Goal: Find specific fact: Find specific fact

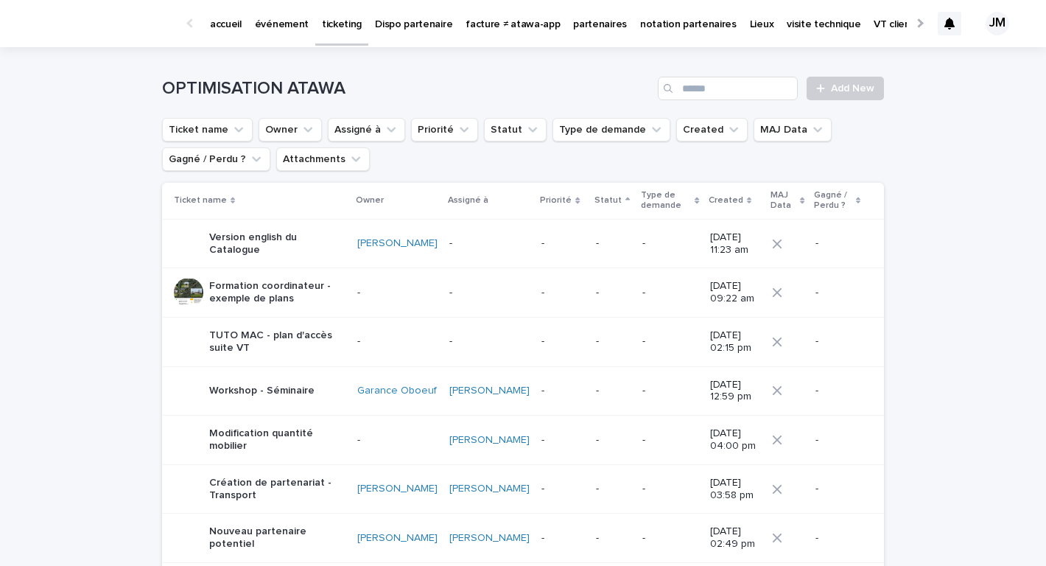
click at [253, 38] on link "événement" at bounding box center [281, 23] width 67 height 46
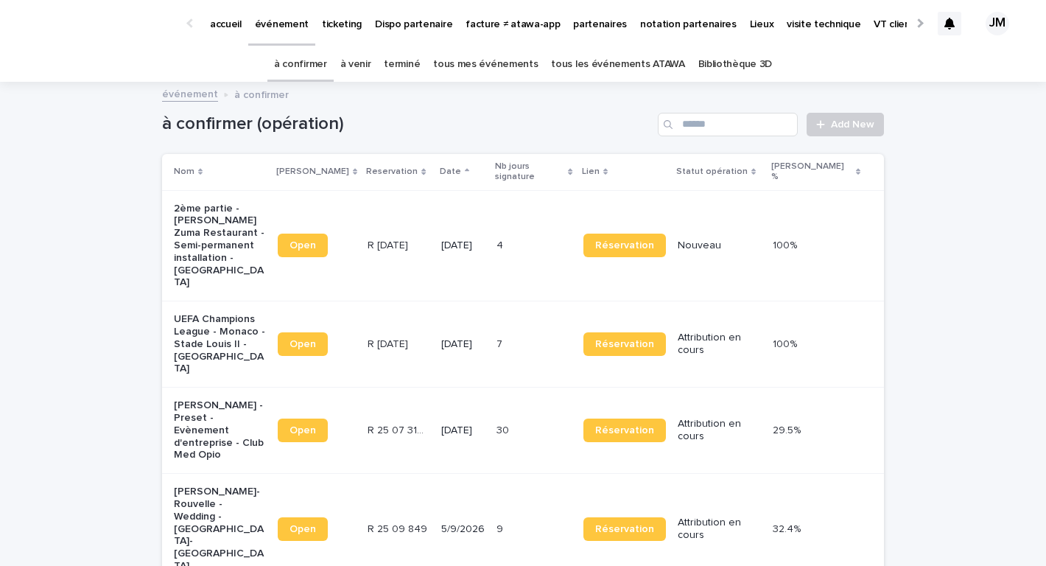
scroll to position [1, 0]
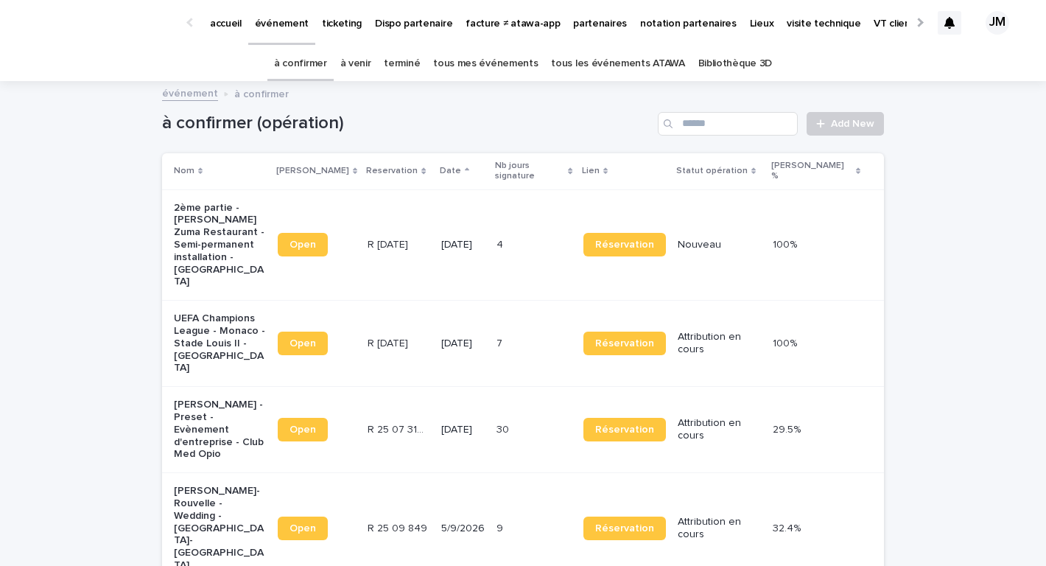
click at [370, 54] on link "à venir" at bounding box center [355, 63] width 31 height 35
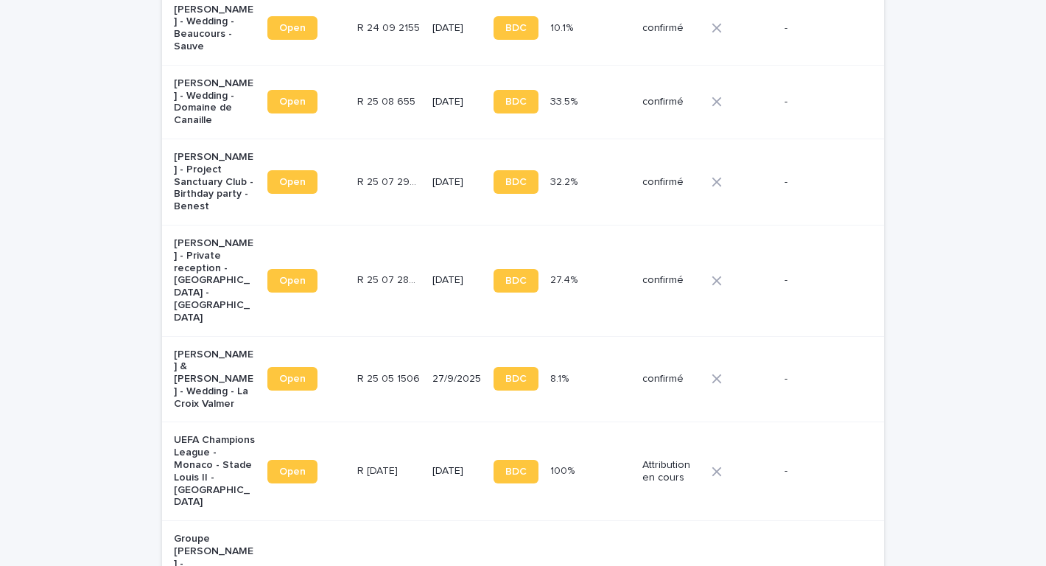
scroll to position [1270, 0]
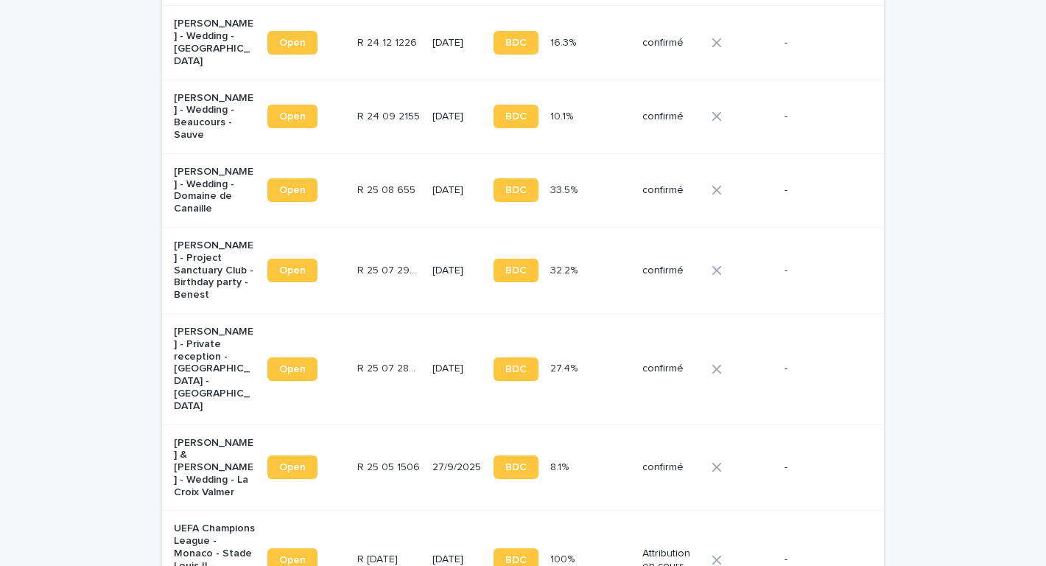
click at [404, 424] on td "R 25 05 1506 R 25 05 1506" at bounding box center [389, 467] width 75 height 86
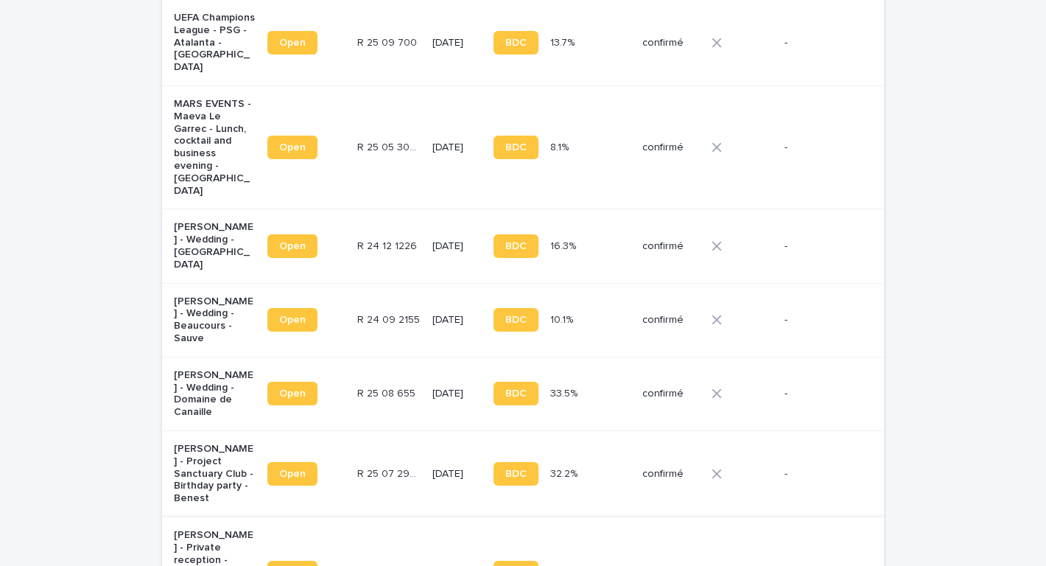
scroll to position [1074, 0]
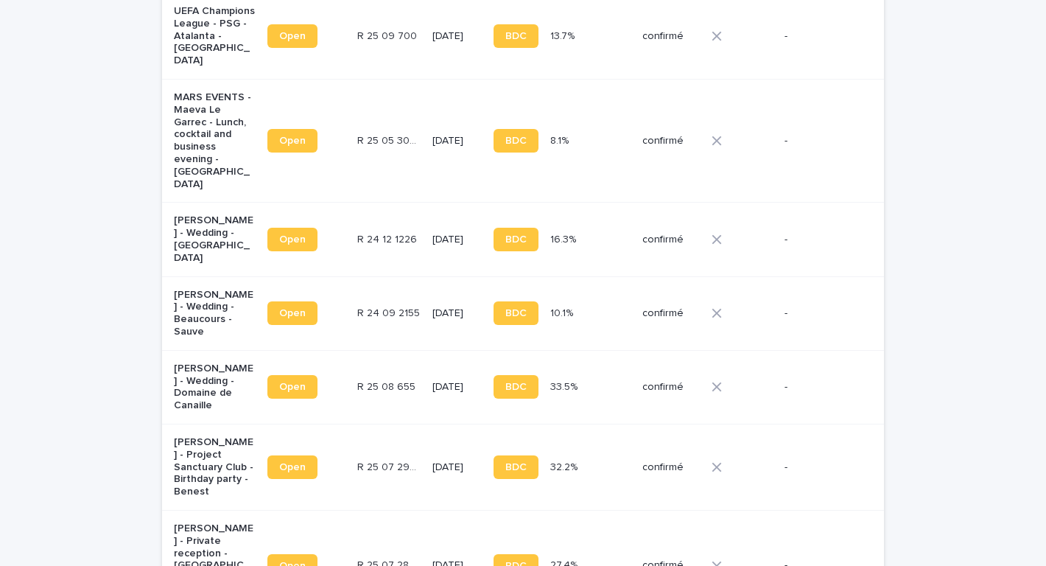
click at [427, 510] on td "[DATE]" at bounding box center [457, 565] width 61 height 111
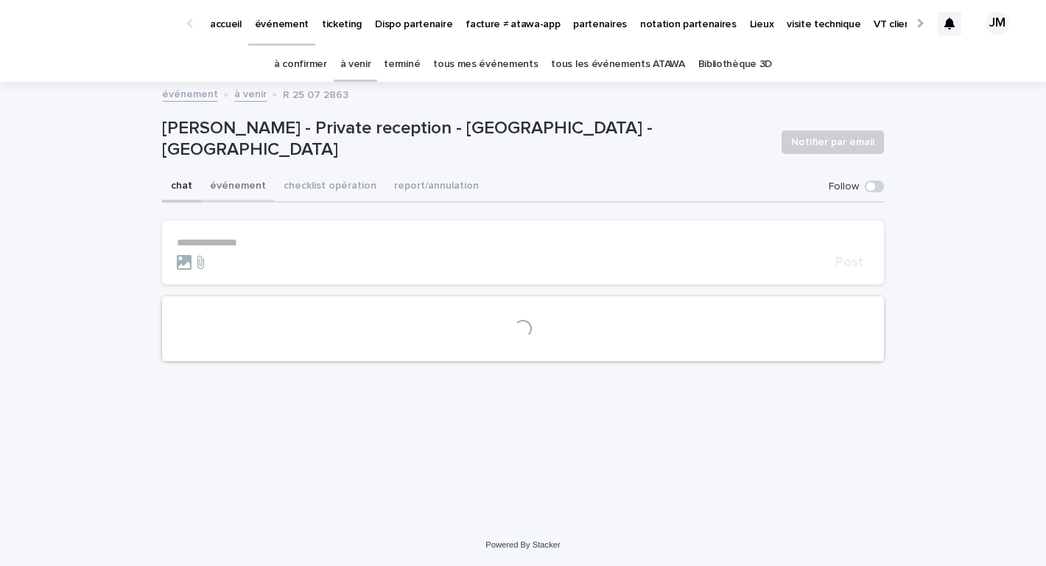
click at [253, 181] on button "événement" at bounding box center [238, 187] width 74 height 31
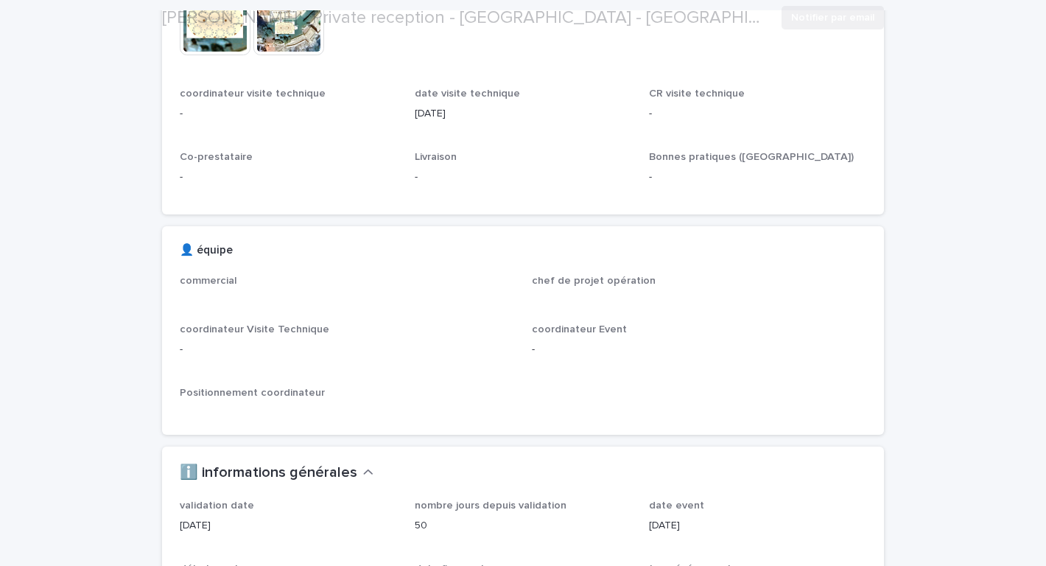
scroll to position [1290, 0]
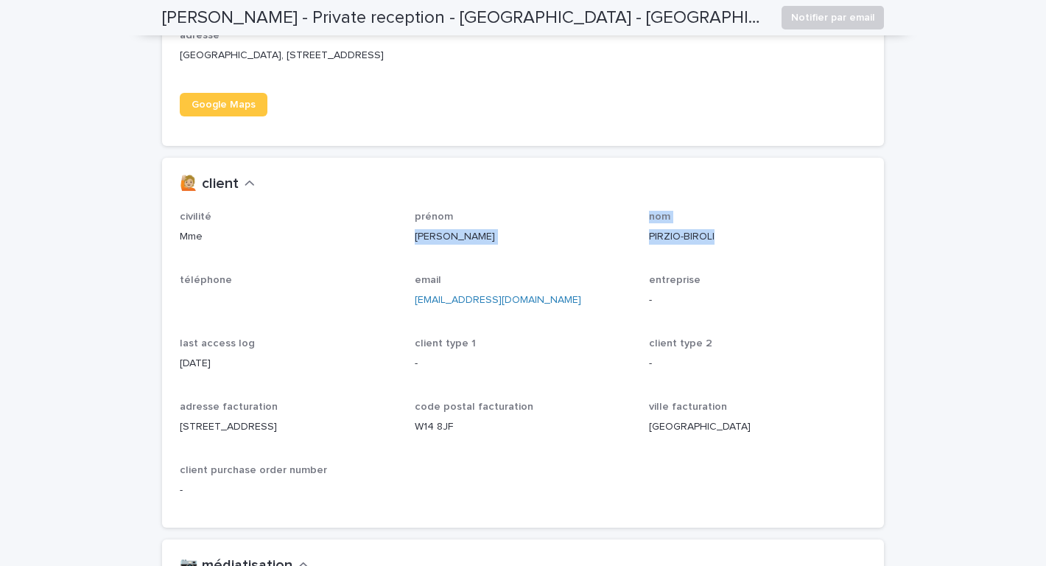
drag, startPoint x: 410, startPoint y: 256, endPoint x: 716, endPoint y: 256, distance: 306.6
click at [716, 256] on div "civilité Mme prénom [PERSON_NAME] nom [PERSON_NAME] téléphone email [EMAIL_ADDR…" at bounding box center [523, 360] width 687 height 299
click at [717, 245] on p "PIRZIO-BIROLI" at bounding box center [757, 236] width 217 height 15
drag, startPoint x: 717, startPoint y: 256, endPoint x: 426, endPoint y: 254, distance: 291.1
click at [426, 254] on div "civilité Mme prénom [PERSON_NAME] nom [PERSON_NAME] téléphone email [EMAIL_ADDR…" at bounding box center [523, 360] width 687 height 299
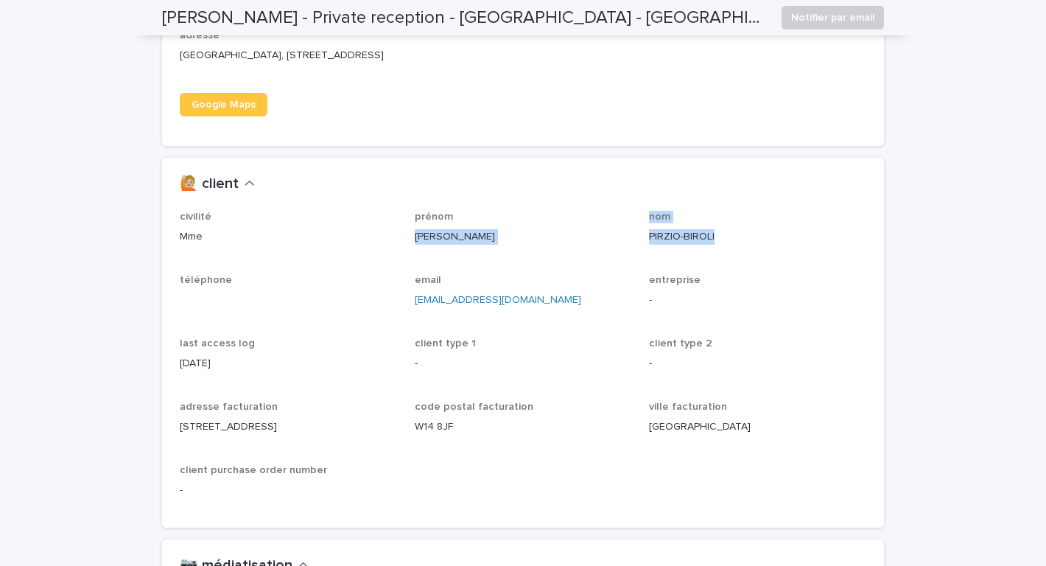
click at [464, 242] on div "[PERSON_NAME]" at bounding box center [523, 235] width 217 height 18
drag, startPoint x: 405, startPoint y: 251, endPoint x: 713, endPoint y: 251, distance: 308.0
click at [713, 251] on div "civilité Mme prénom [PERSON_NAME] nom [PERSON_NAME] téléphone email [EMAIL_ADDR…" at bounding box center [523, 360] width 687 height 299
click at [713, 245] on p "PIRZIO-BIROLI" at bounding box center [757, 236] width 217 height 15
drag, startPoint x: 726, startPoint y: 253, endPoint x: 386, endPoint y: 256, distance: 339.7
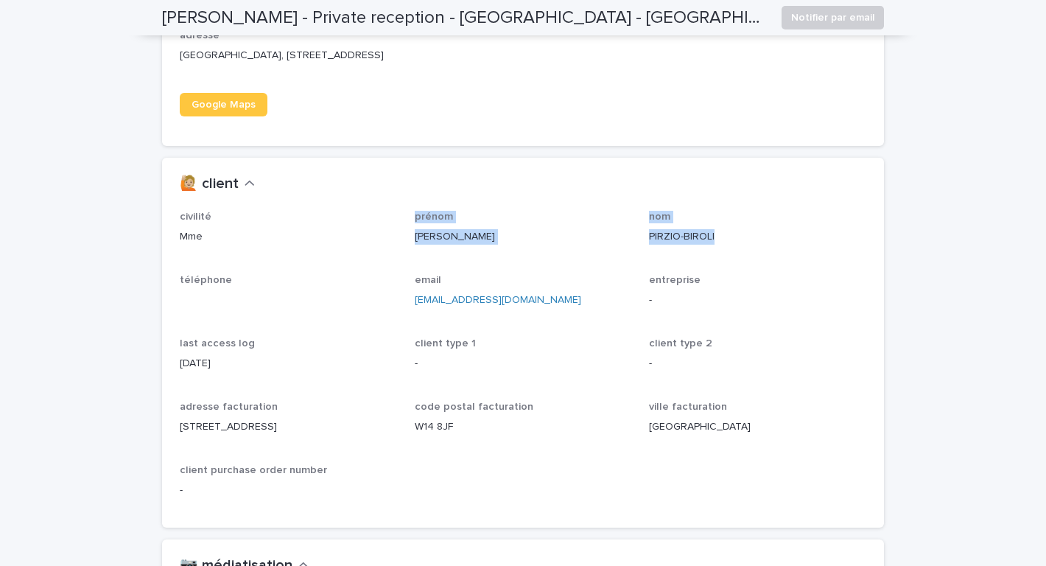
click at [386, 256] on div "civilité Mme prénom [PERSON_NAME] nom [PERSON_NAME] téléphone email [EMAIL_ADDR…" at bounding box center [523, 360] width 687 height 299
copy div "prénom [PERSON_NAME] nom [PERSON_NAME]"
